Goal: Communication & Community: Answer question/provide support

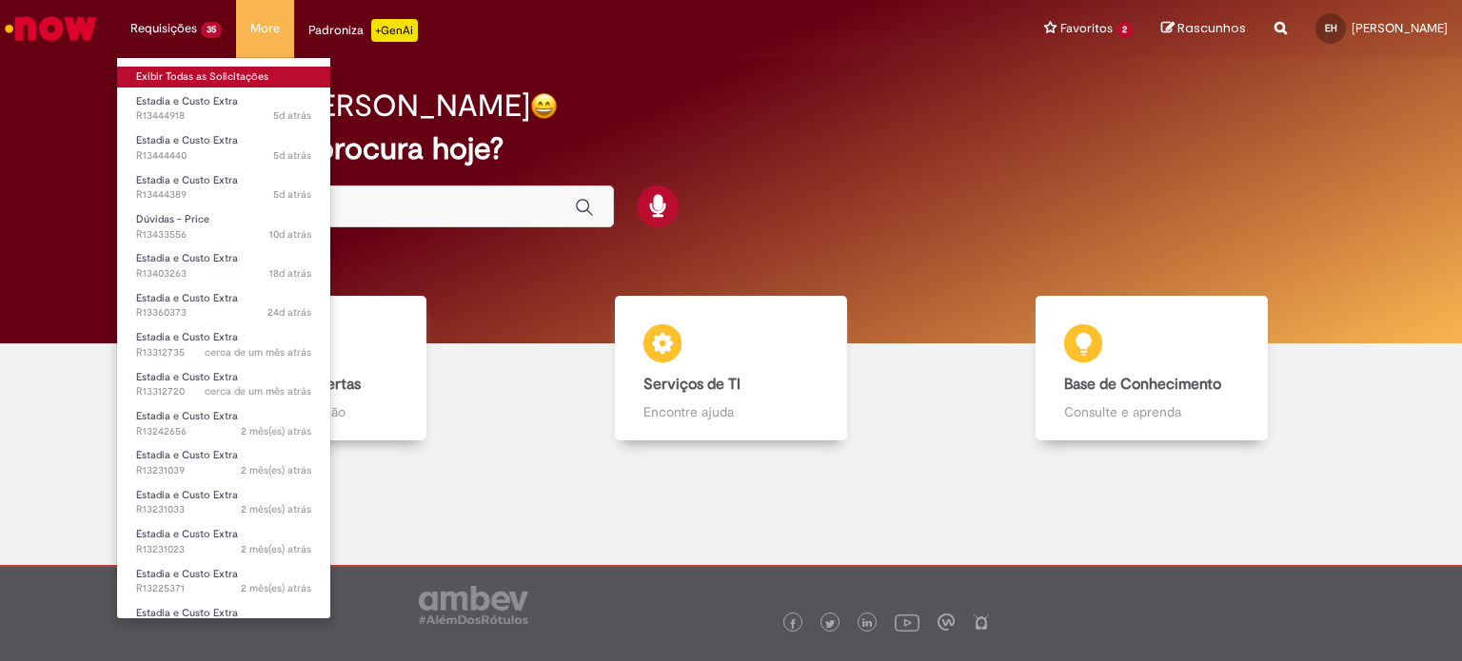
click at [180, 69] on link "Exibir Todas as Solicitações" at bounding box center [223, 77] width 213 height 21
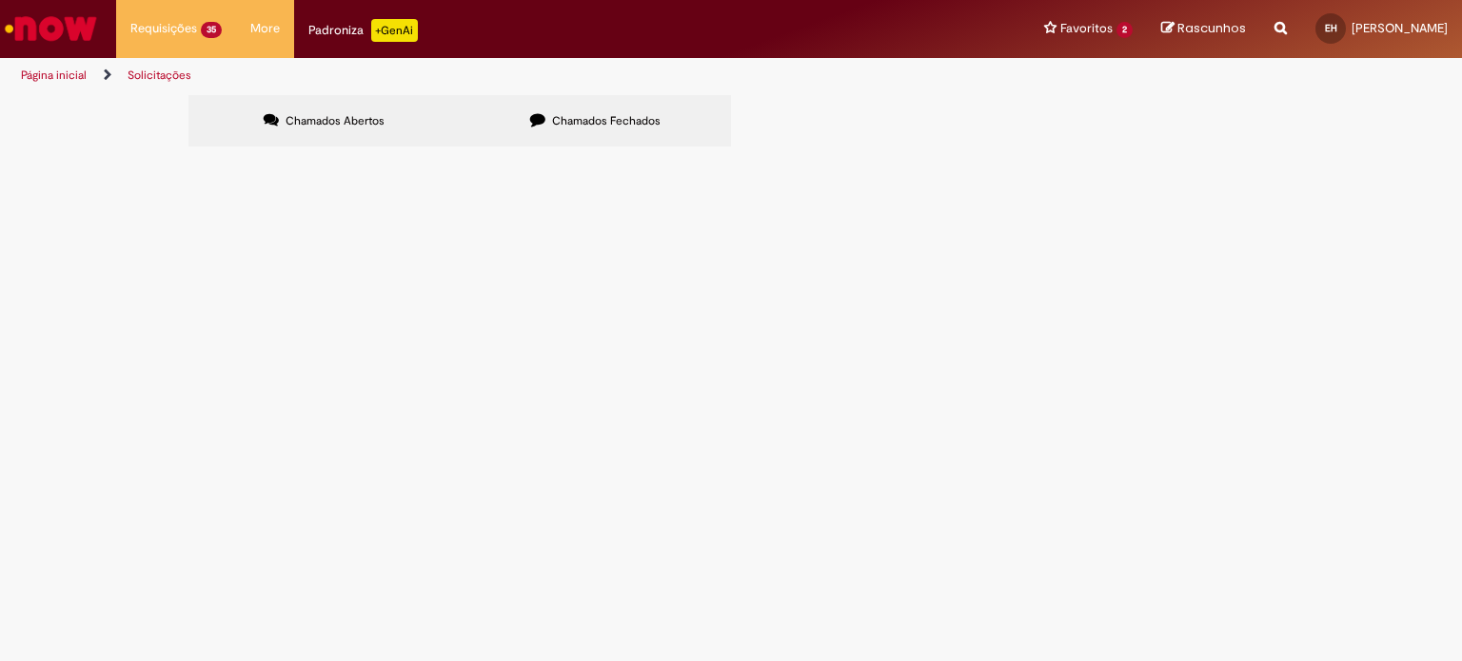
click at [0, 0] on span "Razão Social: JBB TRANSPORTES Cnpj: 56197462000103 E-mail: [EMAIL_ADDRESS][DOMA…" at bounding box center [0, 0] width 0 height 0
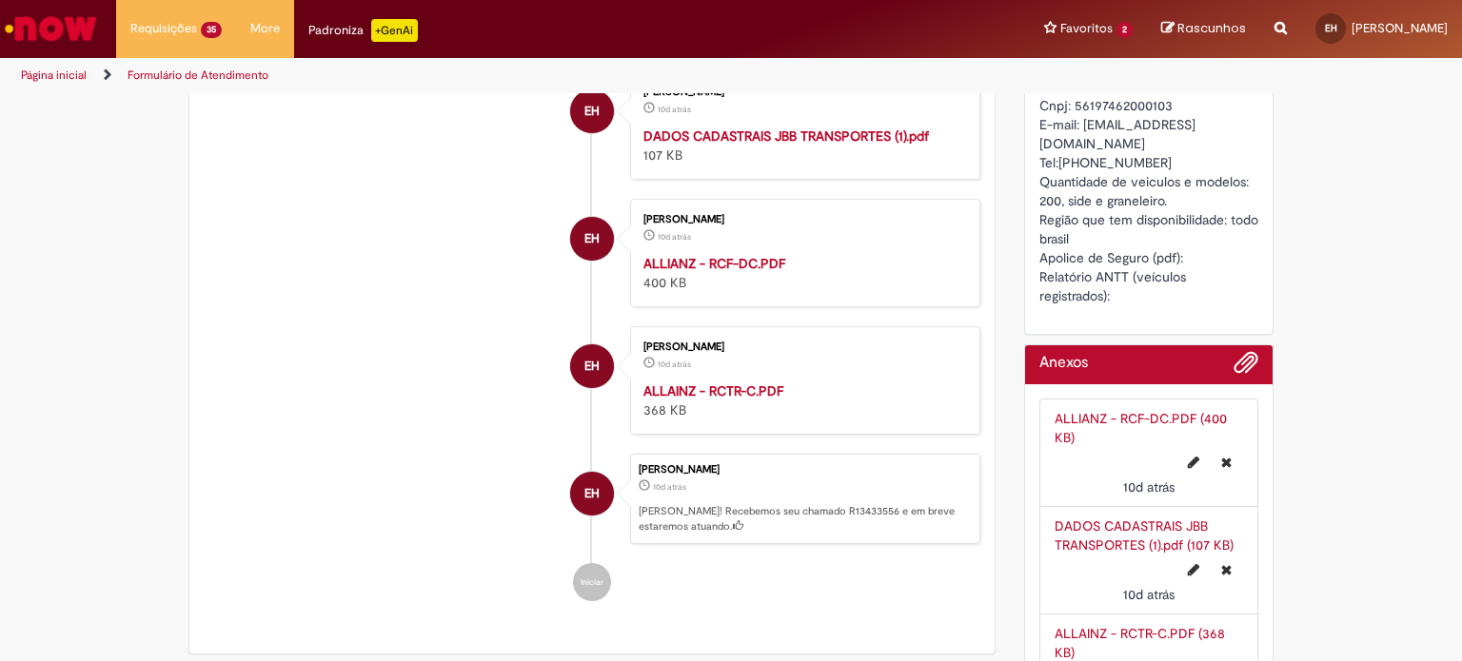
scroll to position [734, 0]
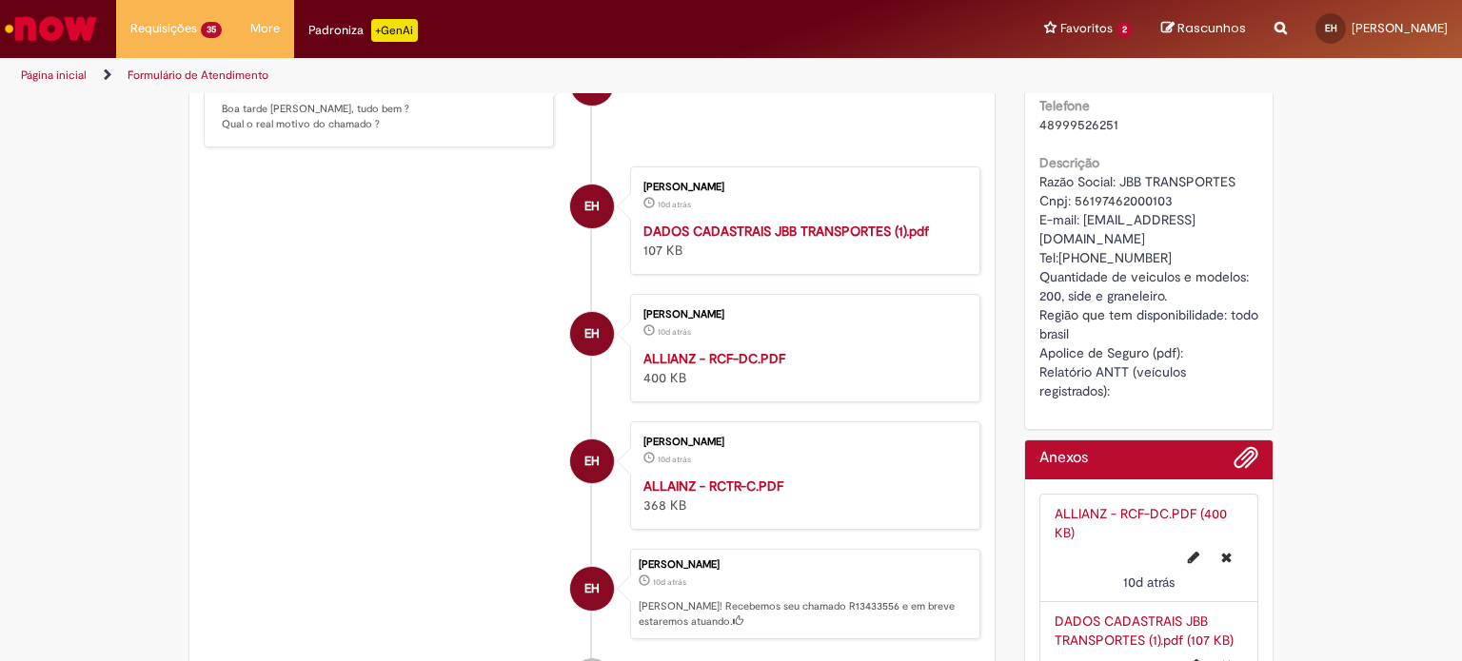
drag, startPoint x: 1035, startPoint y: 195, endPoint x: 1145, endPoint y: 408, distance: 239.6
click at [1145, 401] on div "Razão Social: JBB TRANSPORTES Cnpj: 56197462000103 E-mail: [EMAIL_ADDRESS][DOMA…" at bounding box center [1149, 286] width 220 height 228
copy span "azão Social: JBB TRANSPORTES Cnpj: 56197462000103 E-mail: [EMAIL_ADDRESS][DOMAI…"
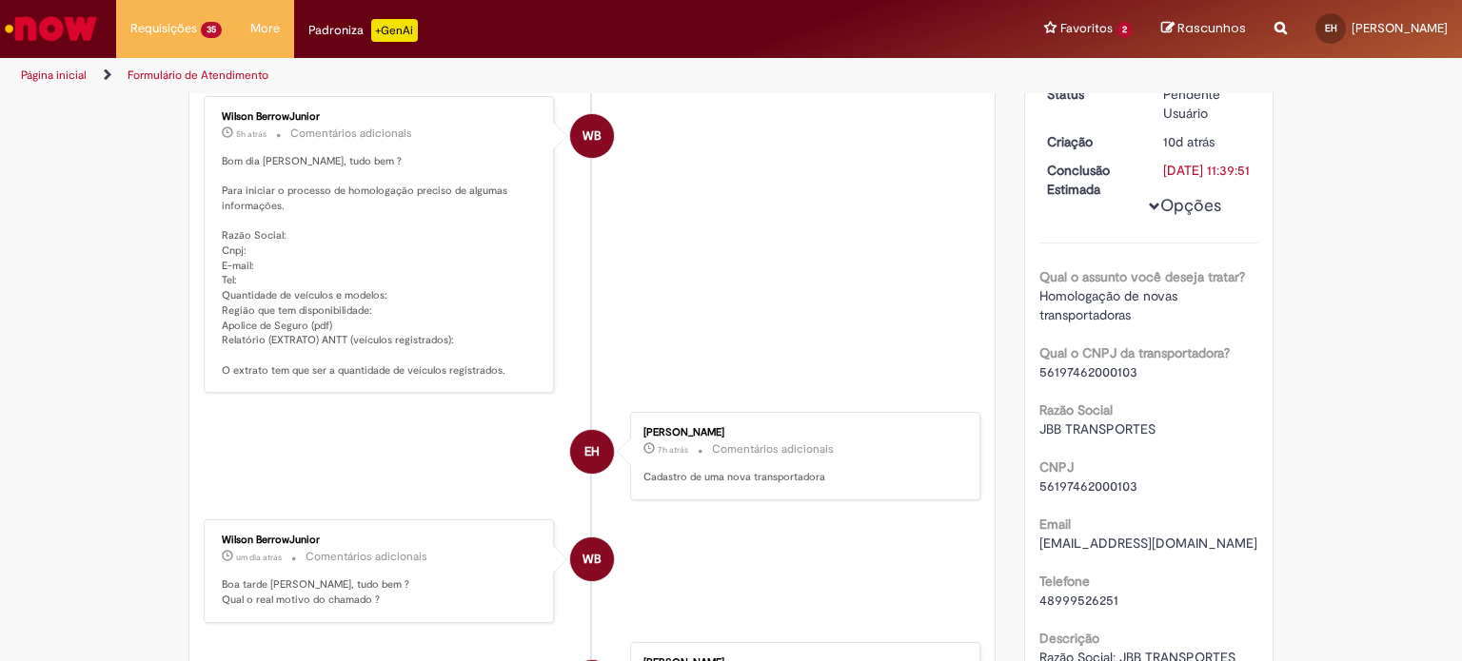
scroll to position [0, 0]
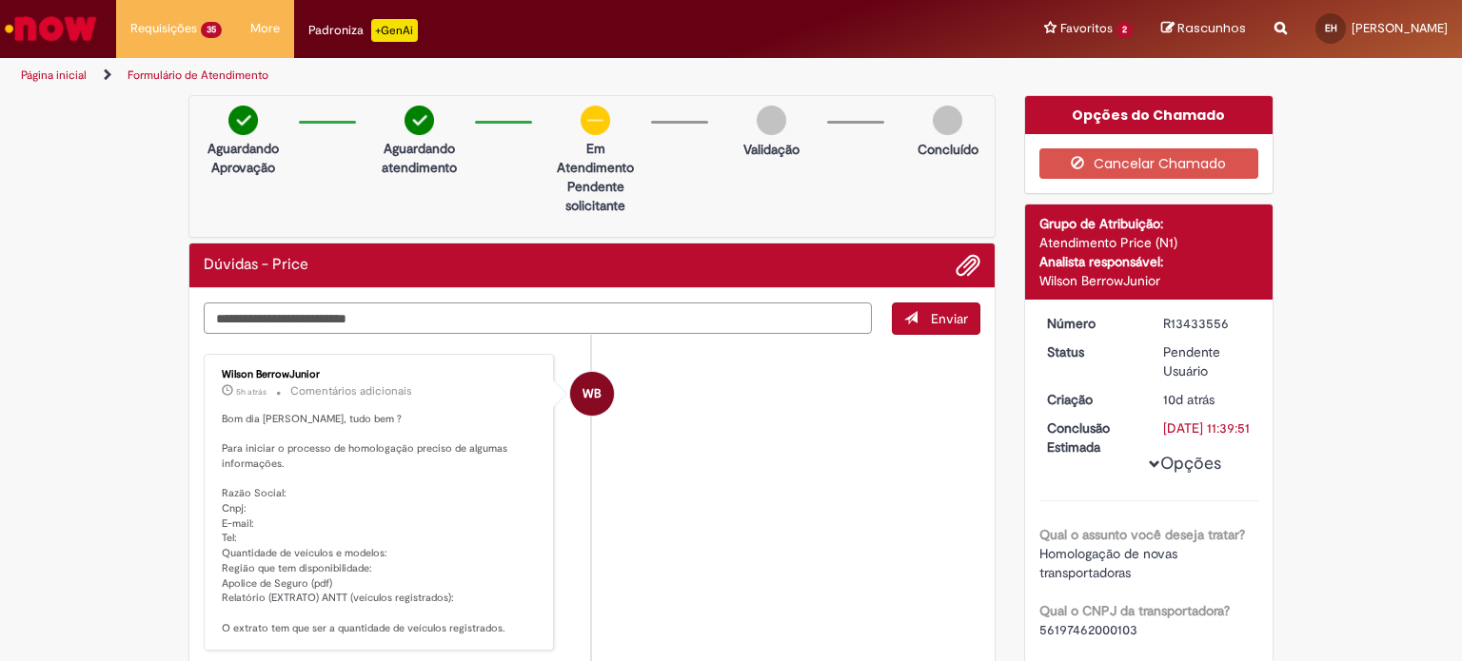
click at [465, 310] on textarea "Digite sua mensagem aqui..." at bounding box center [538, 319] width 668 height 32
paste textarea "**********"
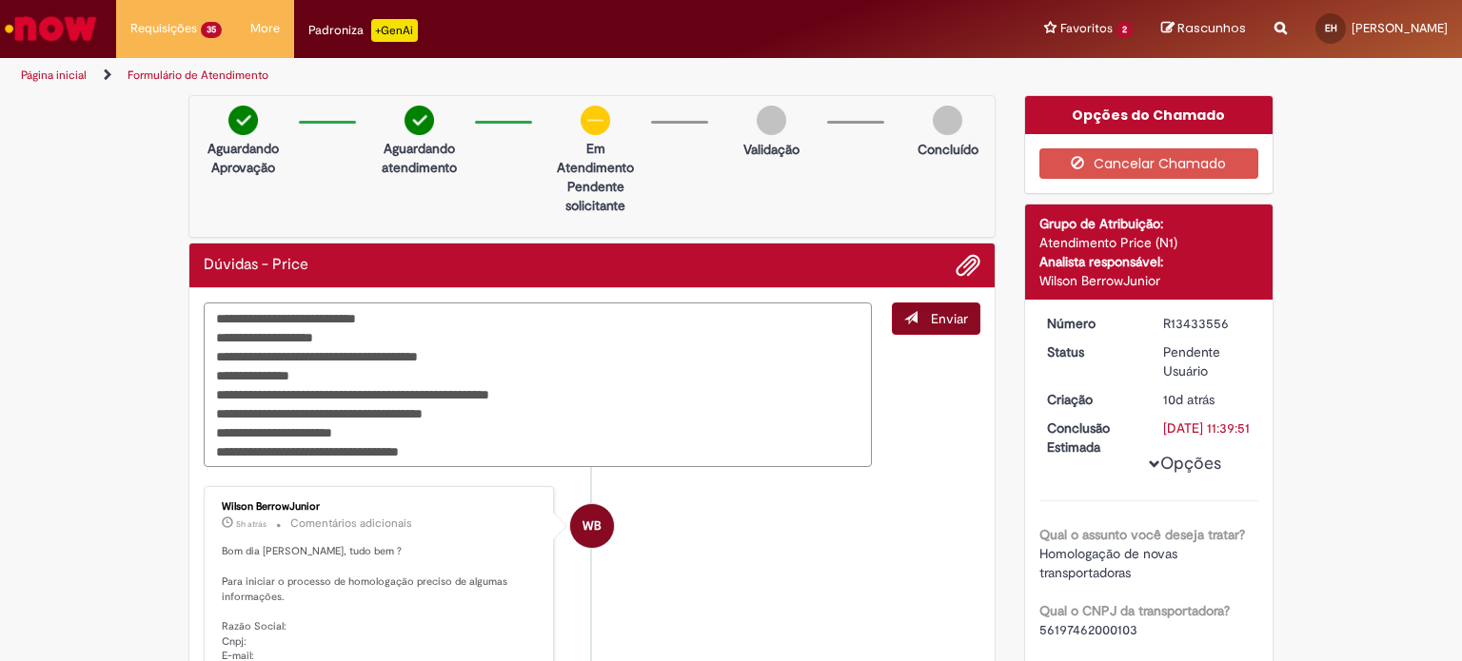
type textarea "**********"
click at [925, 327] on button "Enviar" at bounding box center [936, 319] width 89 height 32
